Goal: Task Accomplishment & Management: Use online tool/utility

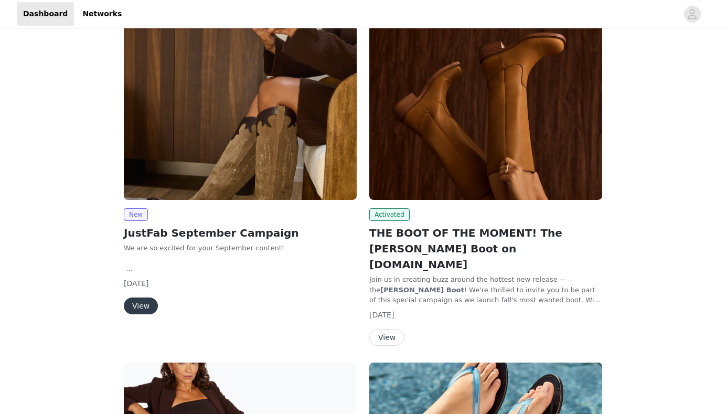
scroll to position [39, 0]
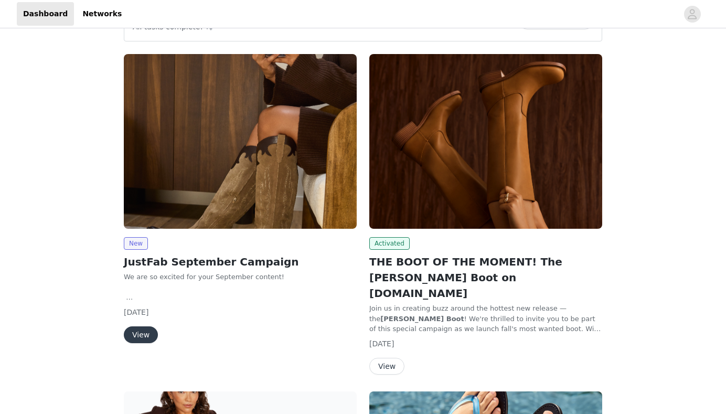
click at [390, 358] on button "View" at bounding box center [387, 366] width 35 height 17
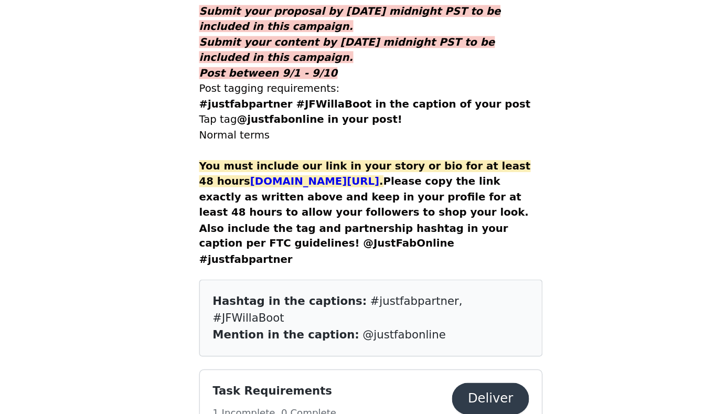
scroll to position [670, 0]
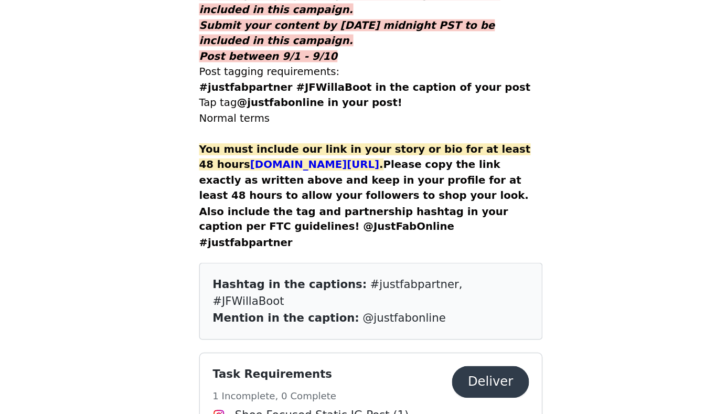
click at [417, 383] on button "Deliver" at bounding box center [442, 393] width 51 height 21
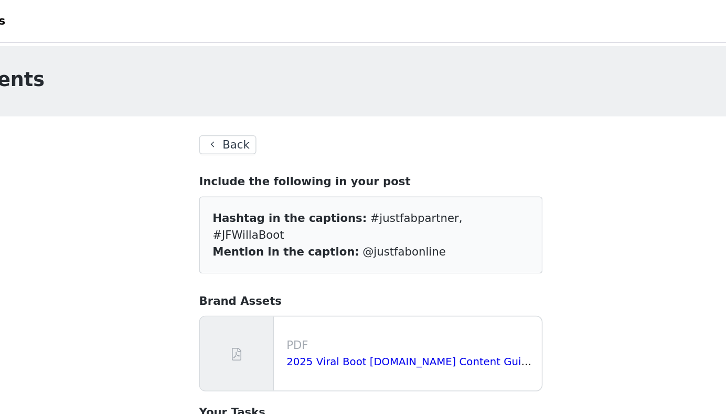
click at [250, 97] on button "Back" at bounding box center [269, 95] width 38 height 13
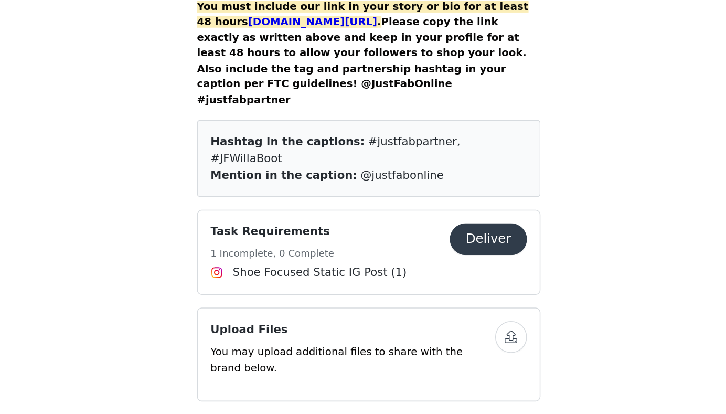
scroll to position [772, 0]
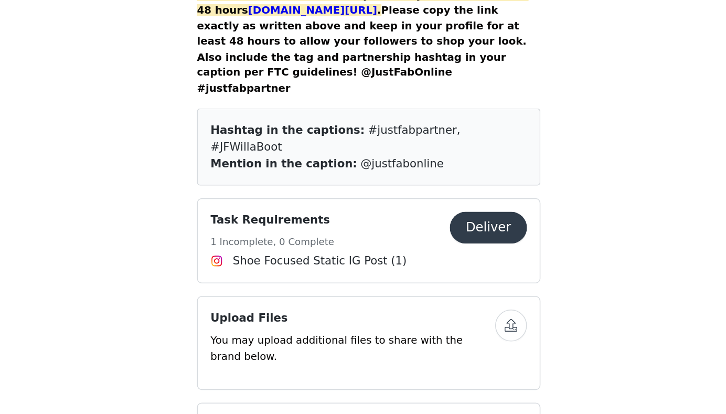
click at [417, 281] on button "Deliver" at bounding box center [442, 291] width 51 height 21
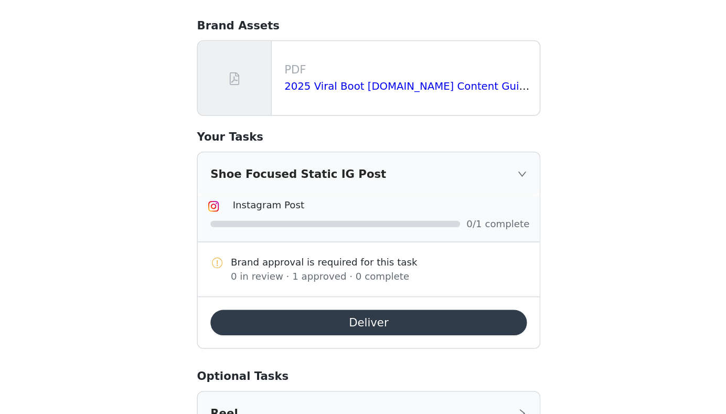
scroll to position [42, 0]
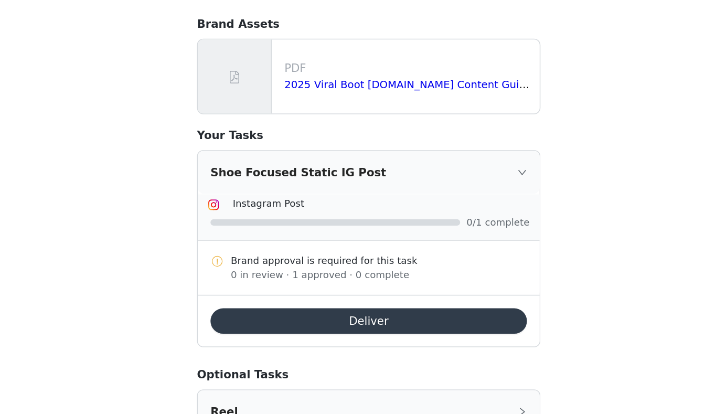
click at [461, 251] on icon "icon: right" at bounding box center [464, 254] width 6 height 6
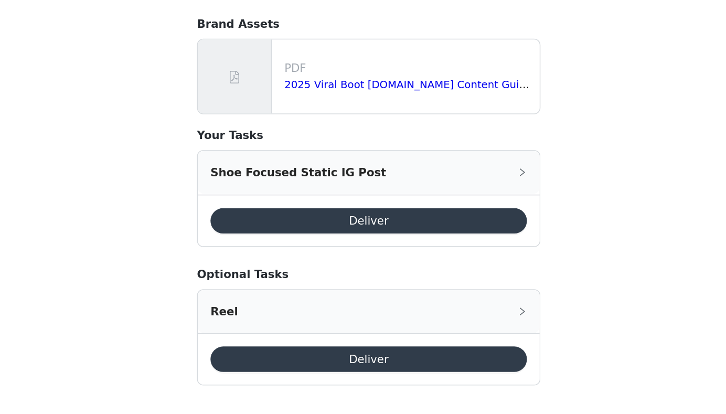
scroll to position [37, 0]
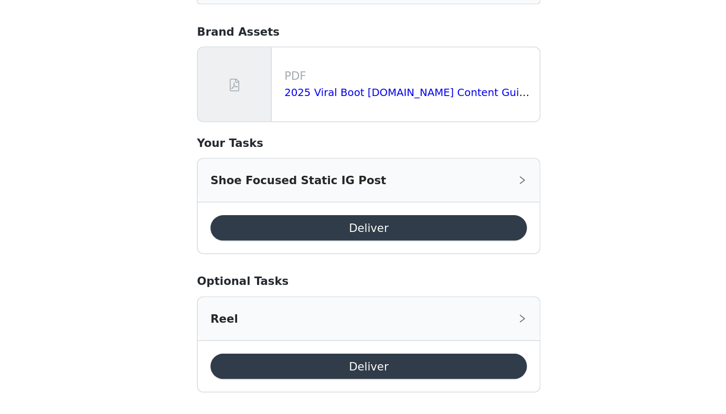
click at [276, 283] on button "Deliver" at bounding box center [363, 291] width 209 height 17
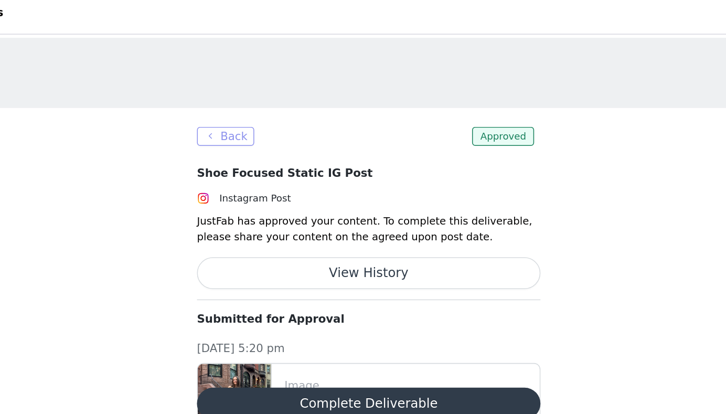
click at [250, 92] on button "Back" at bounding box center [269, 95] width 38 height 13
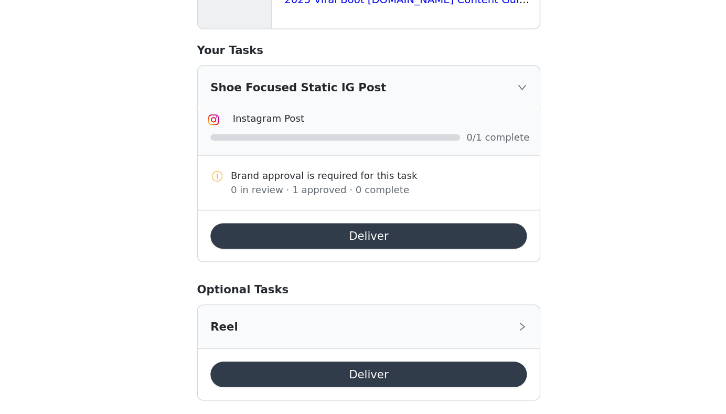
scroll to position [100, 0]
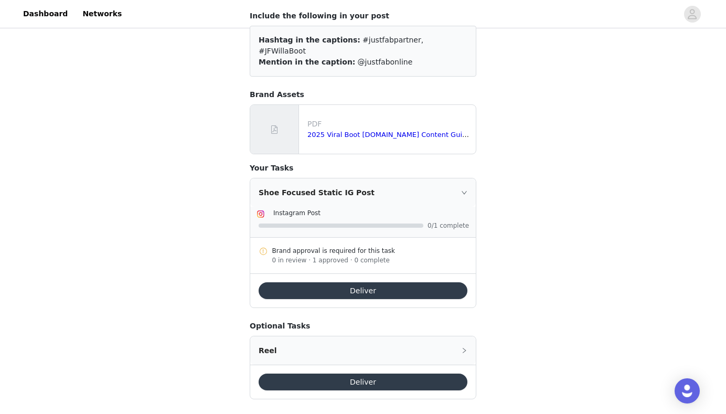
scroll to position [103, 0]
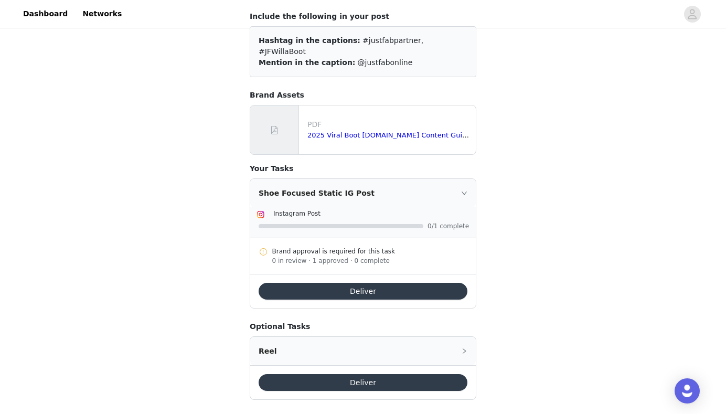
click at [383, 283] on button "Deliver" at bounding box center [363, 291] width 209 height 17
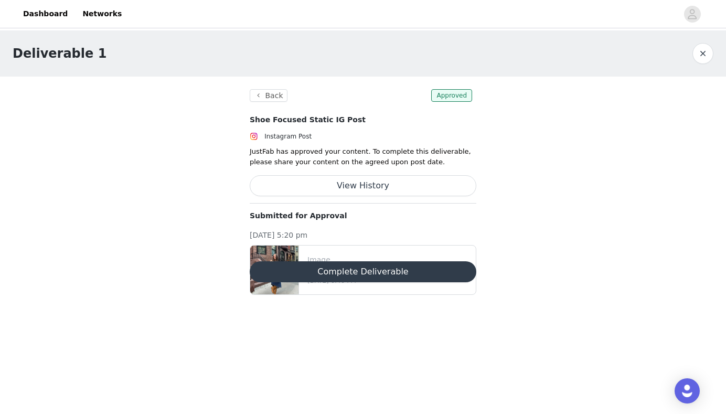
click at [375, 180] on button "View History" at bounding box center [363, 185] width 227 height 21
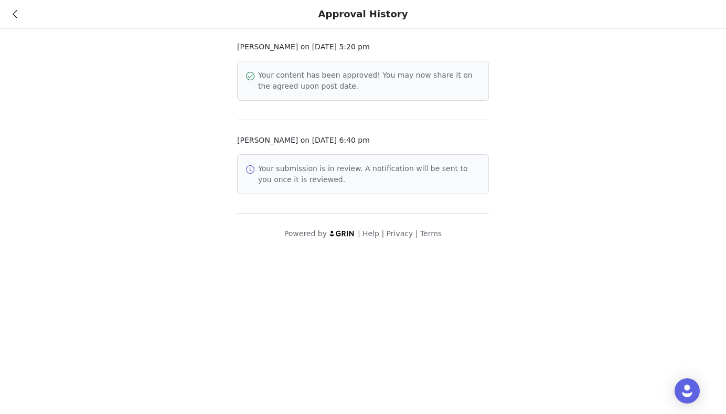
click at [14, 16] on icon at bounding box center [15, 13] width 5 height 7
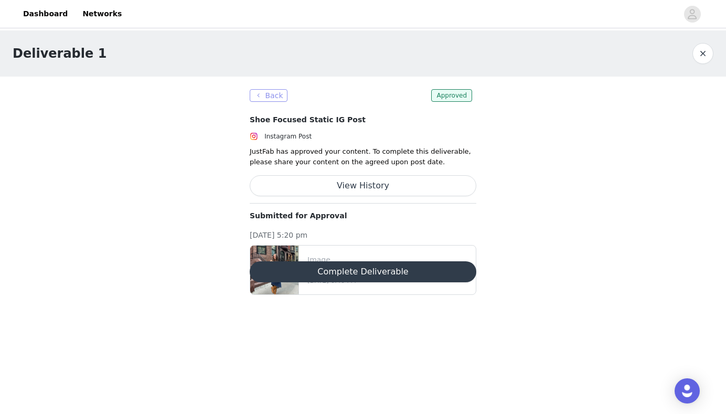
click at [276, 99] on button "Back" at bounding box center [269, 95] width 38 height 13
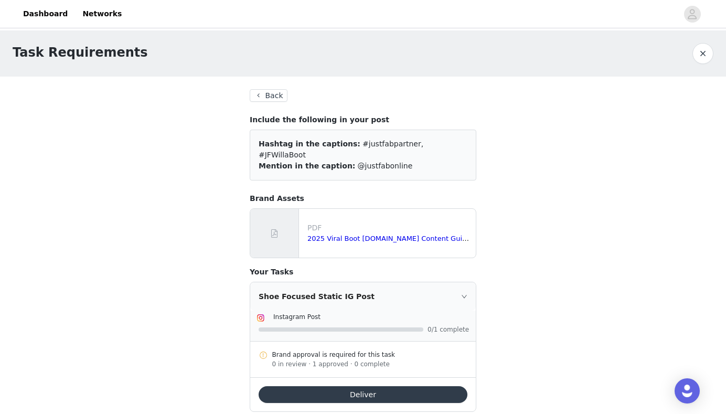
click at [272, 101] on button "Back" at bounding box center [269, 95] width 38 height 13
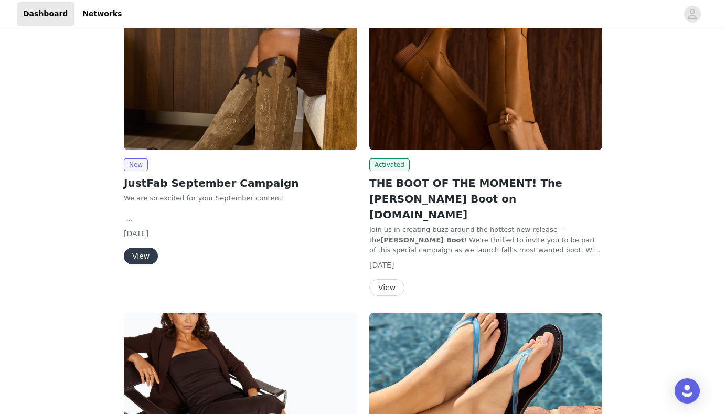
scroll to position [120, 0]
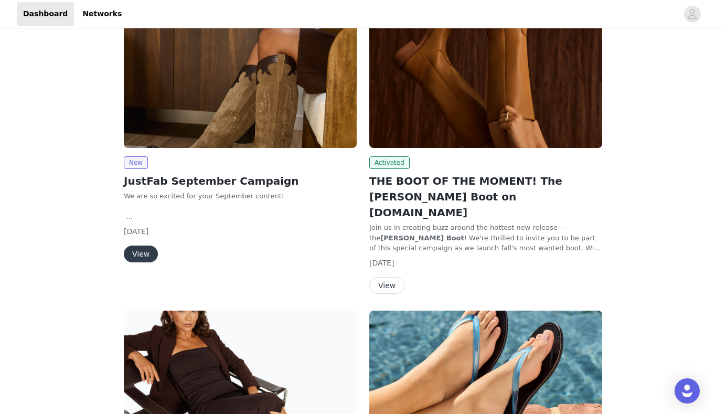
click at [394, 277] on button "View" at bounding box center [387, 285] width 35 height 17
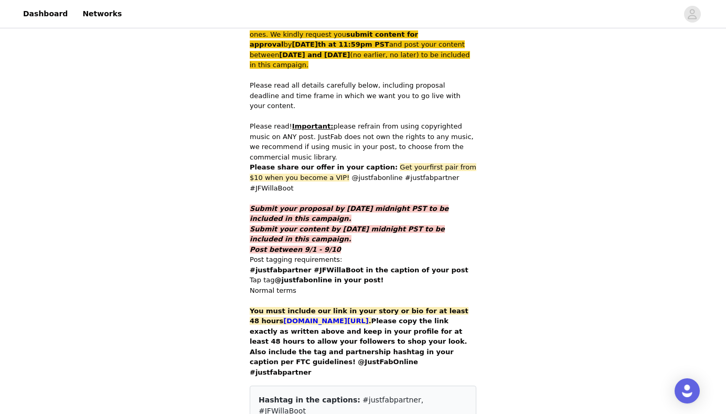
scroll to position [616, 0]
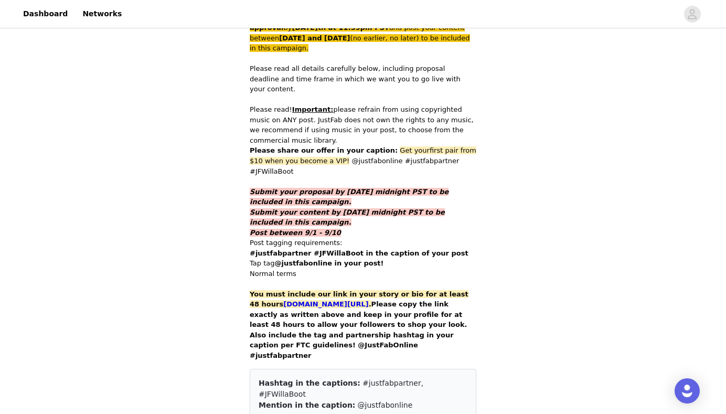
drag, startPoint x: 361, startPoint y: 236, endPoint x: 238, endPoint y: 235, distance: 123.4
copy span "[DOMAIN_NAME][URL]"
